Goal: Find contact information: Find contact information

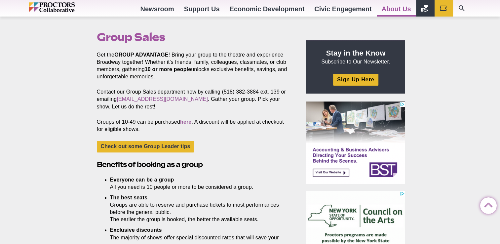
scroll to position [189, 0]
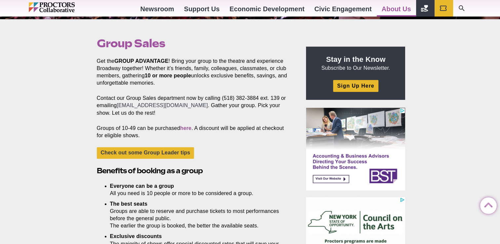
click at [191, 104] on link "[EMAIL_ADDRESS][DOMAIN_NAME]" at bounding box center [162, 105] width 91 height 6
click at [159, 116] on p "Contact our Group Sales department now by calling (518) 382-3884 ext. 139 or em…" at bounding box center [194, 105] width 194 height 22
drag, startPoint x: 210, startPoint y: 105, endPoint x: 176, endPoint y: 105, distance: 33.4
click at [176, 105] on p "Contact our Group Sales department now by calling (518) 382-3884 ext. 139 or em…" at bounding box center [194, 105] width 194 height 22
click at [119, 108] on p "Contact our Group Sales department now by calling (518) 382-3884 ext. 139 or em…" at bounding box center [194, 105] width 194 height 22
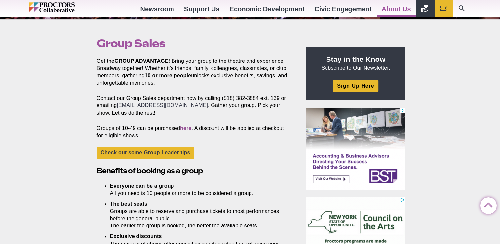
click at [128, 104] on link "[EMAIL_ADDRESS][DOMAIN_NAME]" at bounding box center [162, 105] width 91 height 6
click at [213, 37] on h1 "Group Sales" at bounding box center [194, 43] width 194 height 13
drag, startPoint x: 115, startPoint y: 108, endPoint x: 157, endPoint y: 107, distance: 41.6
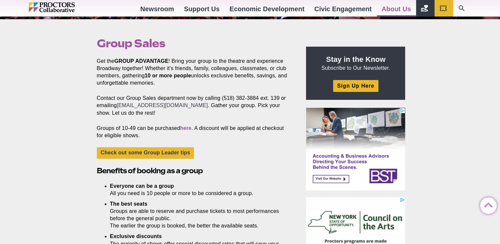
click at [157, 107] on p "Contact our Group Sales department now by calling (518) 382-3884 ext. 139 or em…" at bounding box center [194, 105] width 194 height 22
drag, startPoint x: 157, startPoint y: 107, endPoint x: 203, endPoint y: 121, distance: 48.9
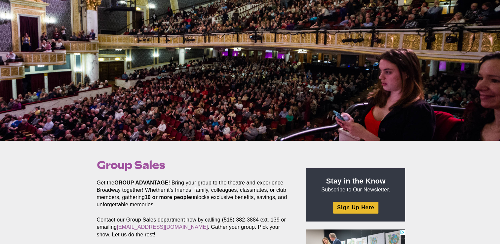
scroll to position [0, 0]
